Goal: Find specific page/section: Find specific page/section

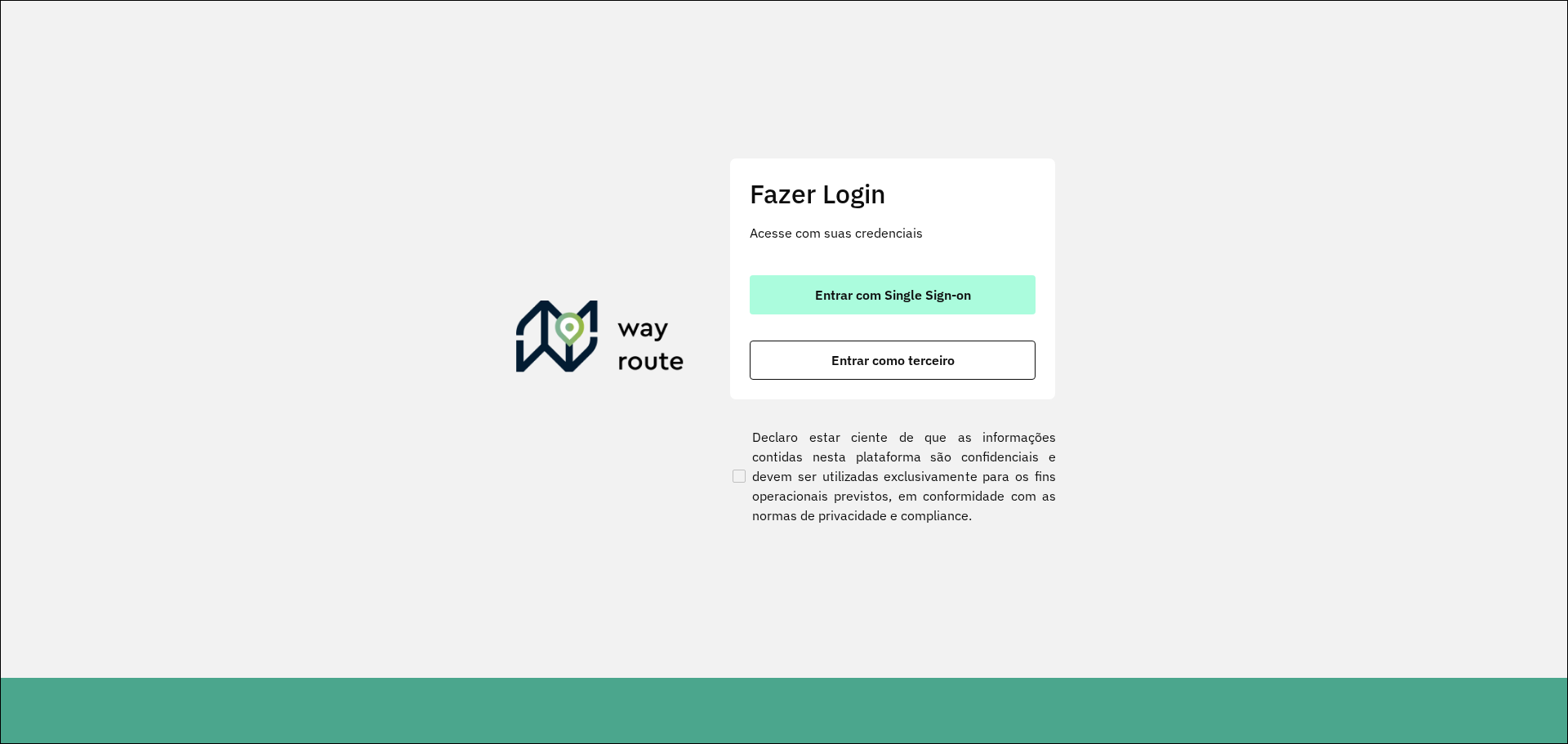
click at [909, 290] on span "Entrar com Single Sign-on" at bounding box center [893, 295] width 156 height 13
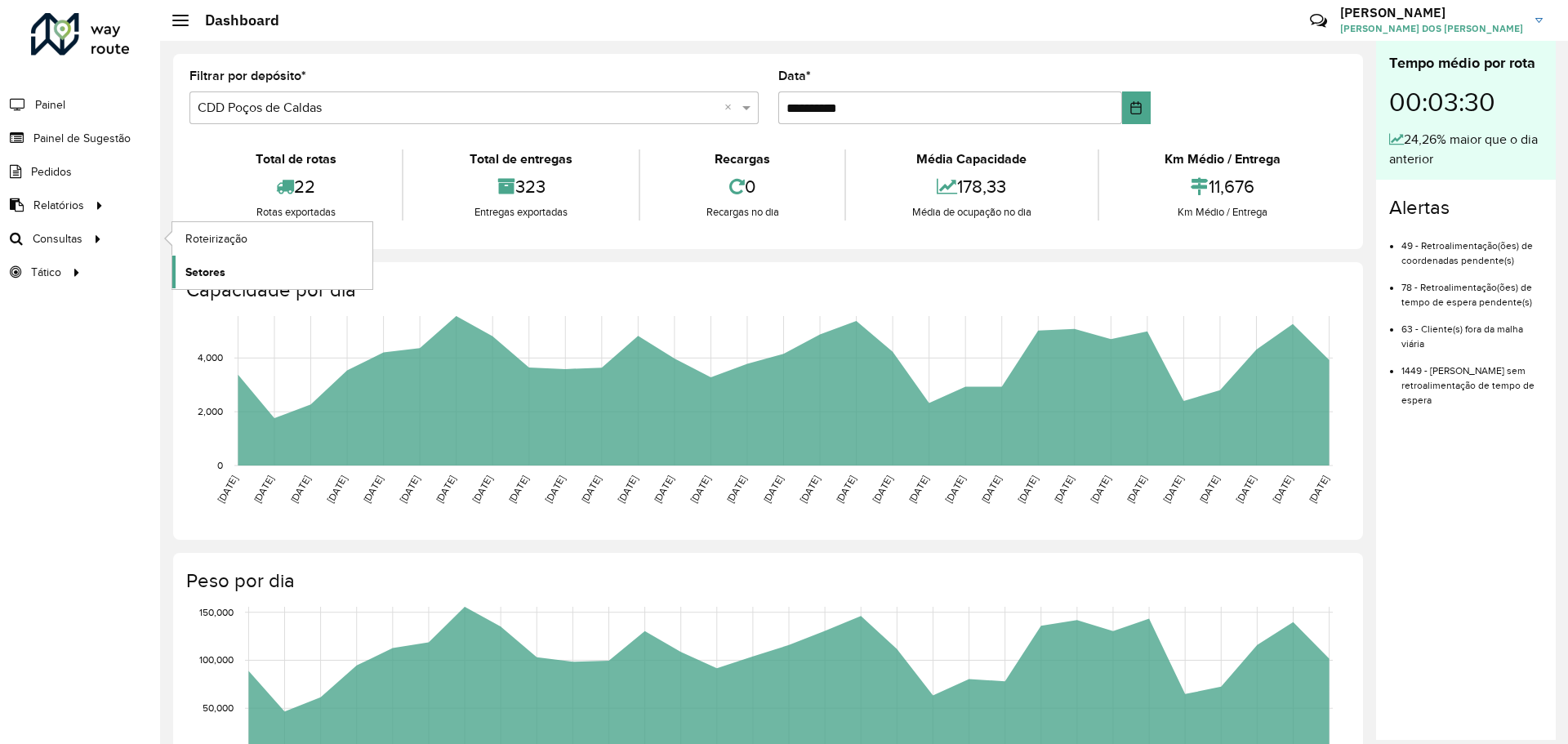
click at [216, 270] on span "Setores" at bounding box center [205, 272] width 40 height 17
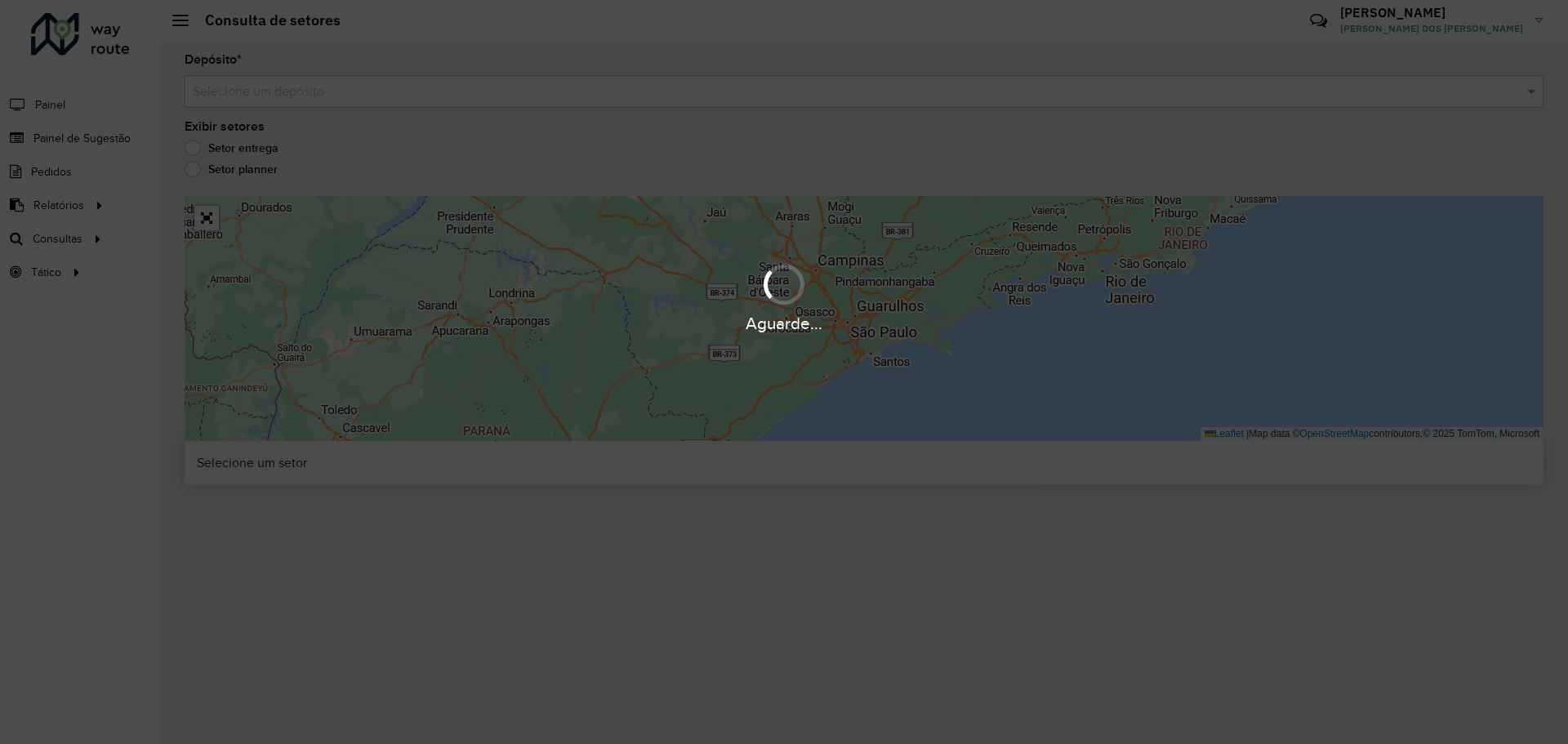
click at [246, 100] on input "text" at bounding box center [847, 92] width 1310 height 20
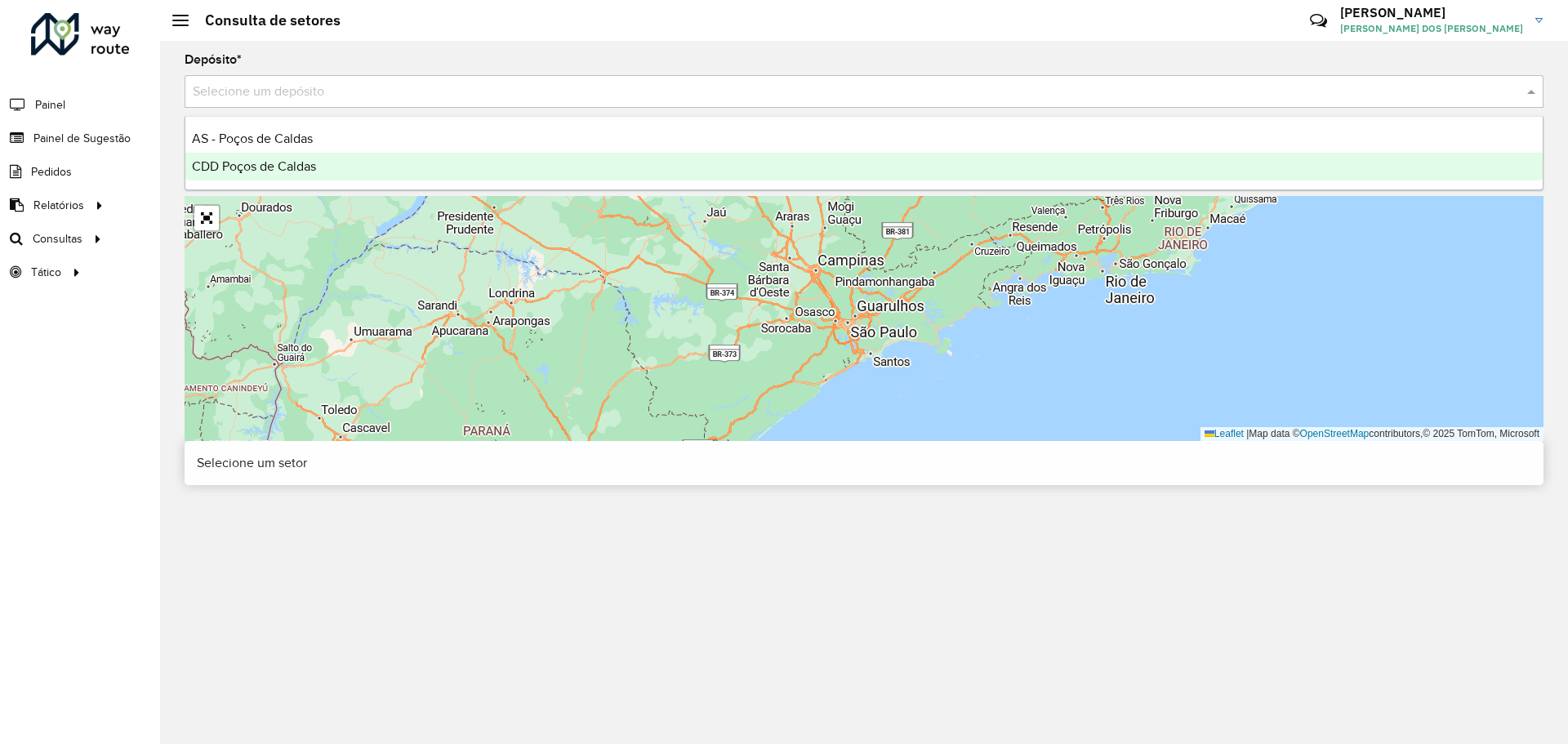
click at [295, 170] on span "CDD Poços de Caldas" at bounding box center [253, 166] width 124 height 14
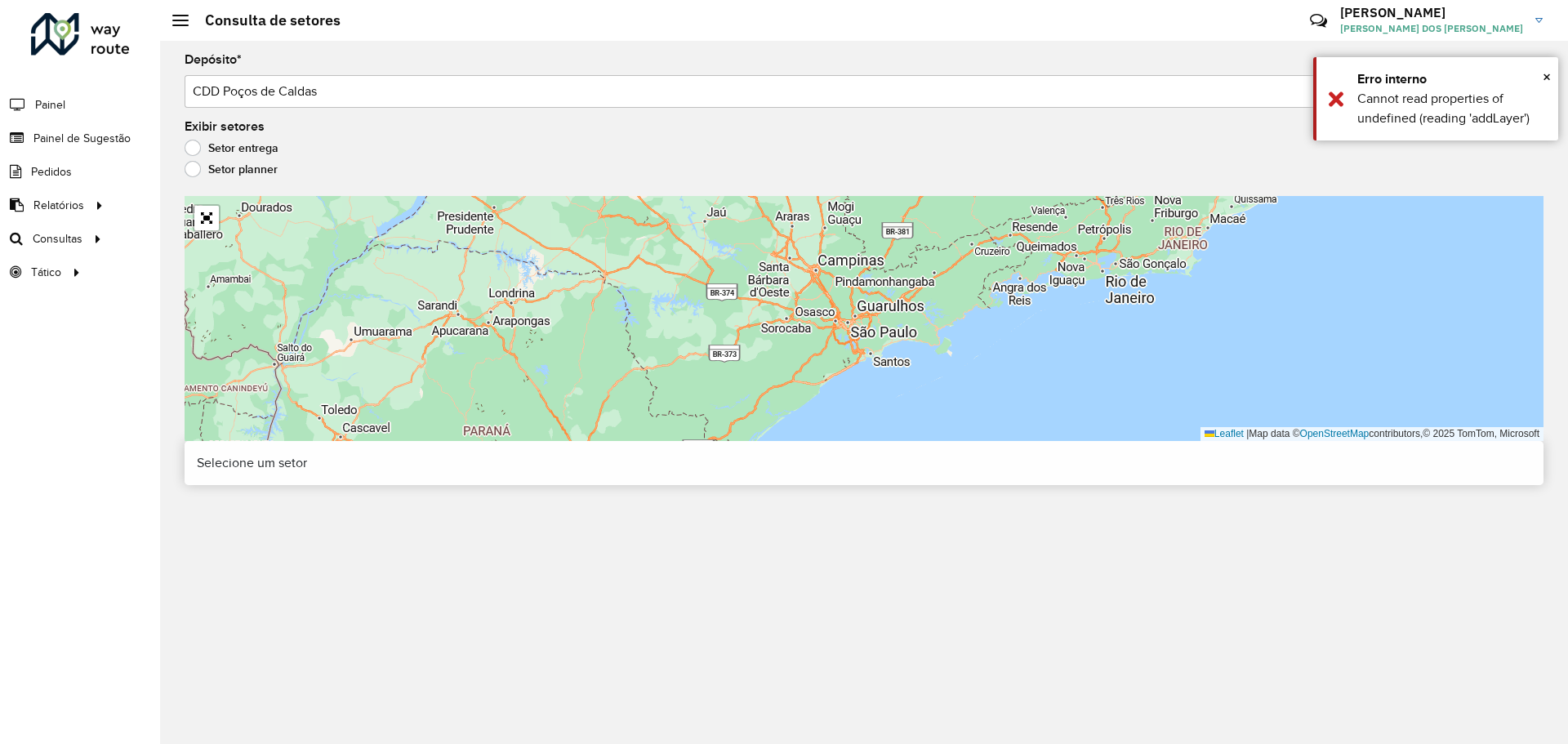
click at [237, 154] on label "Setor entrega" at bounding box center [230, 147] width 94 height 16
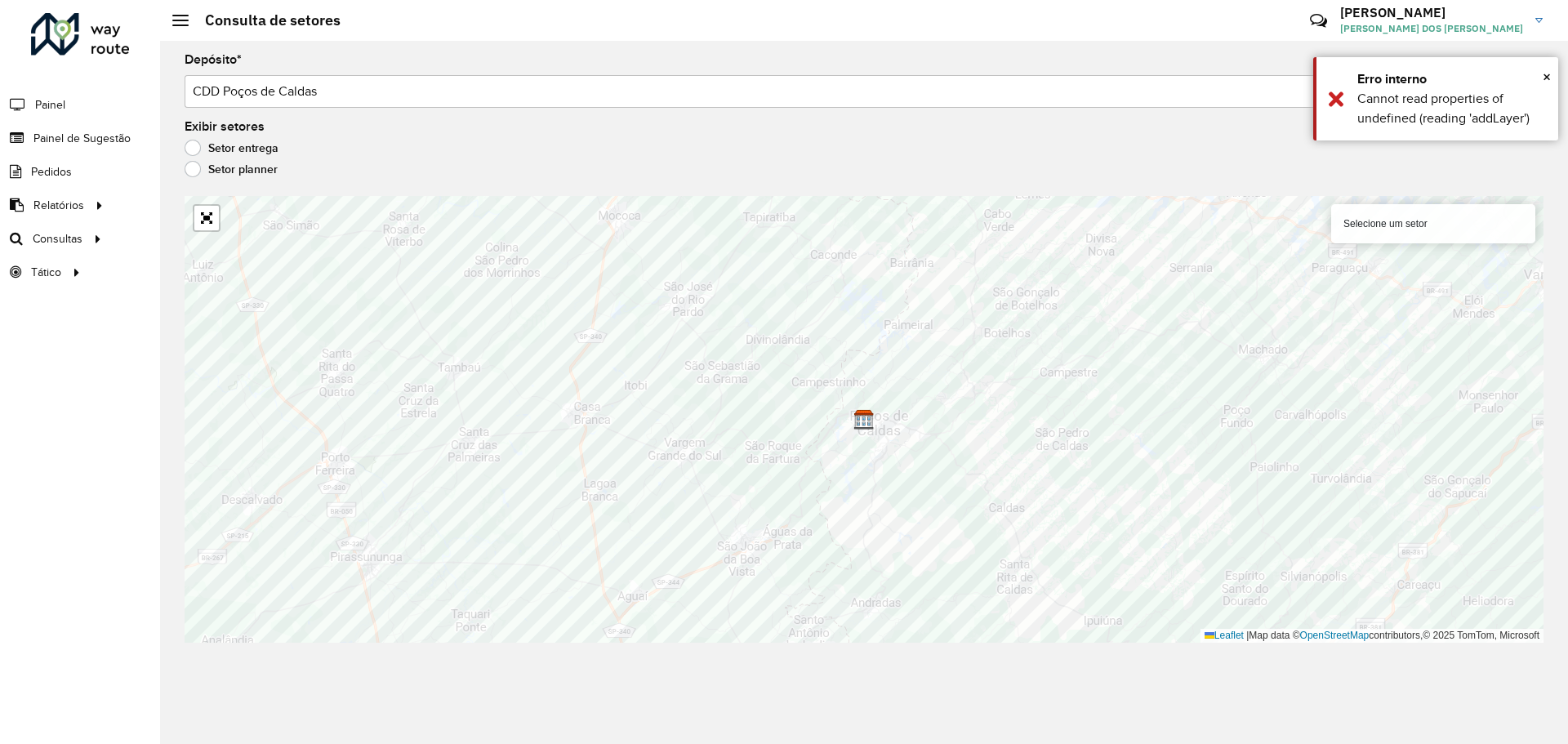
click at [231, 172] on label "Setor planner" at bounding box center [230, 168] width 94 height 16
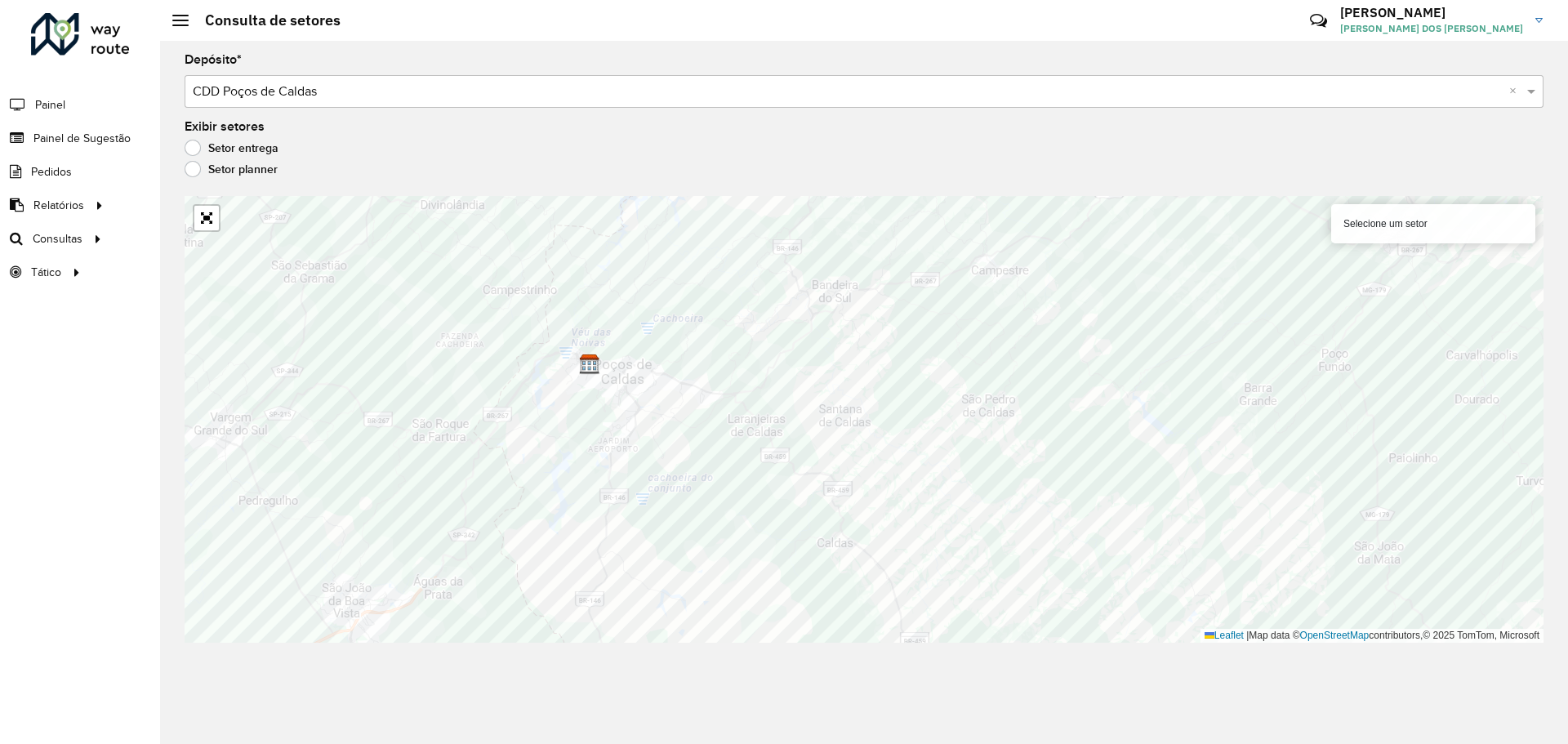
click at [245, 148] on label "Setor entrega" at bounding box center [230, 147] width 94 height 16
